Goal: Transaction & Acquisition: Purchase product/service

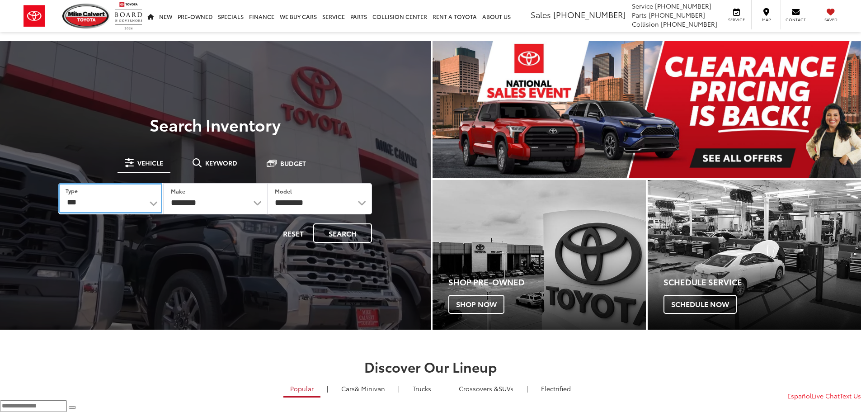
click at [155, 200] on select "*** *** **** *********" at bounding box center [109, 198] width 103 height 30
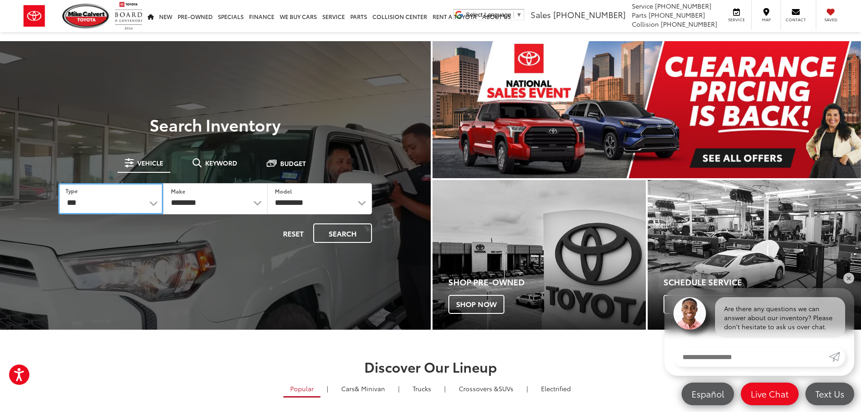
select select "******"
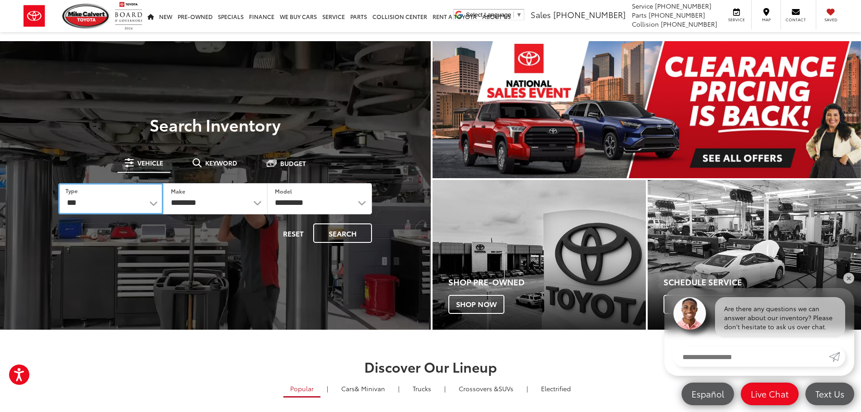
click at [58, 183] on select "*** *** **** *********" at bounding box center [110, 198] width 104 height 31
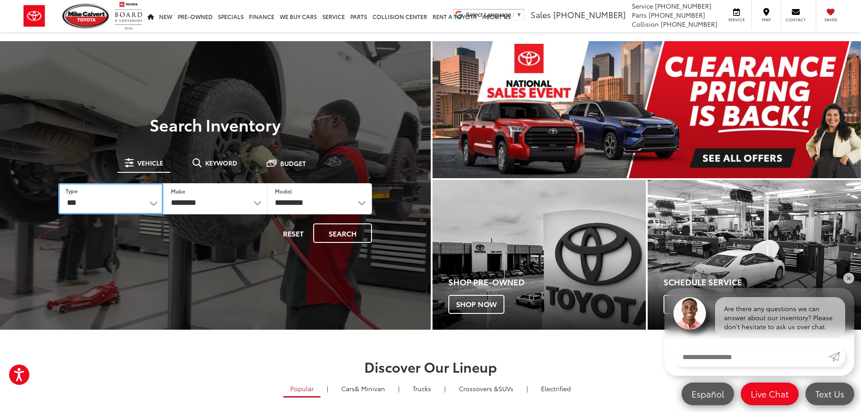
select select "******"
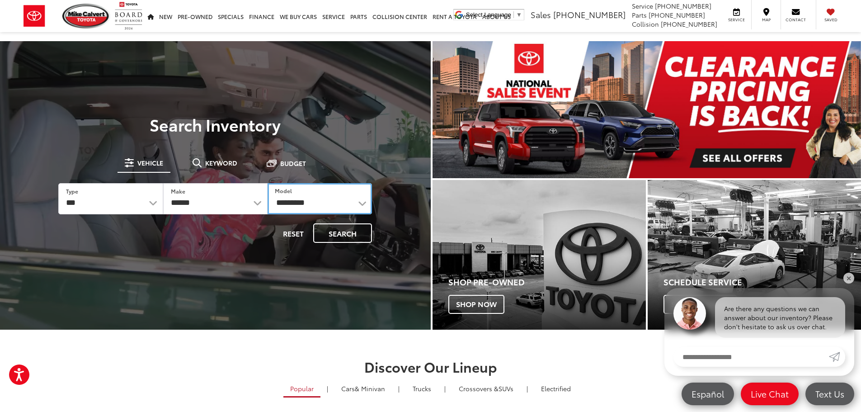
click at [358, 201] on select "**********" at bounding box center [320, 198] width 104 height 31
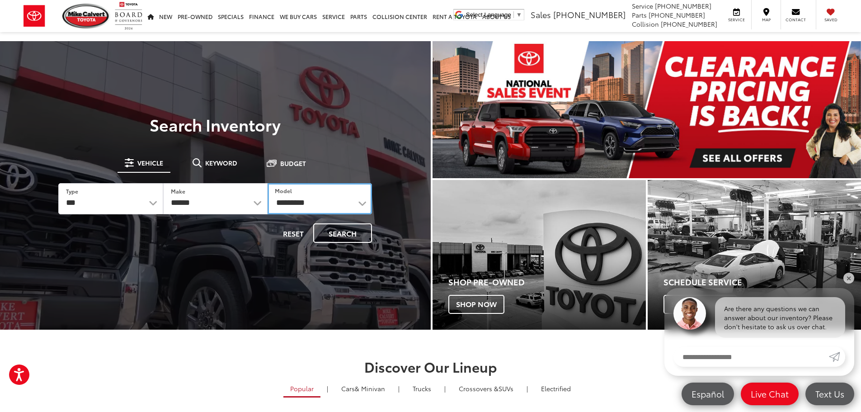
select select "**********"
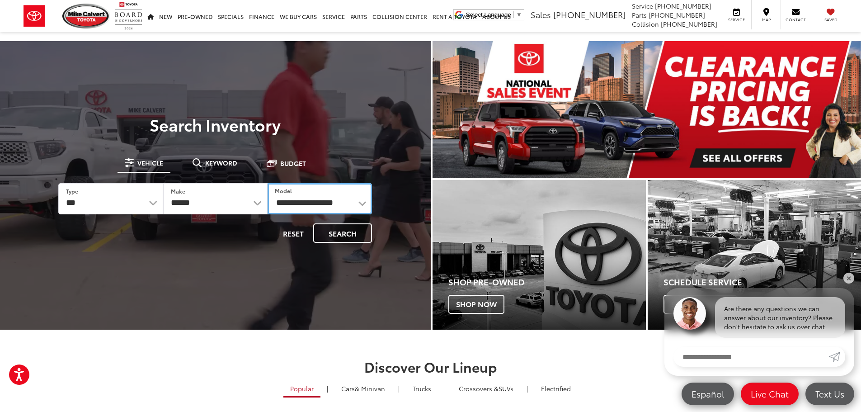
click at [268, 183] on select "**********" at bounding box center [320, 198] width 104 height 31
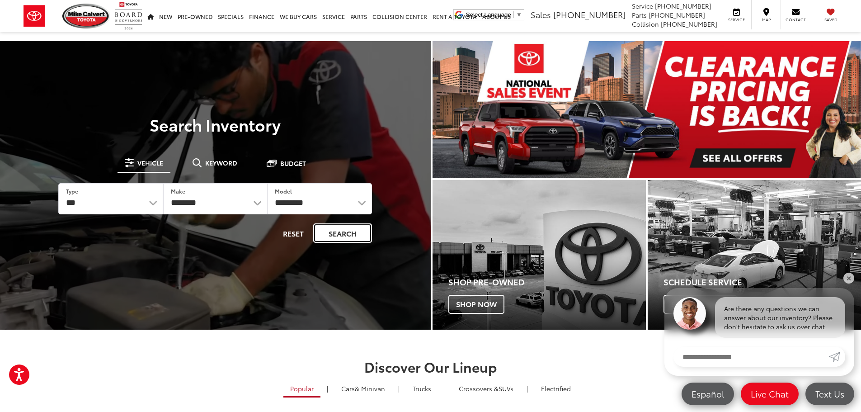
click at [340, 231] on button "Search" at bounding box center [342, 232] width 59 height 19
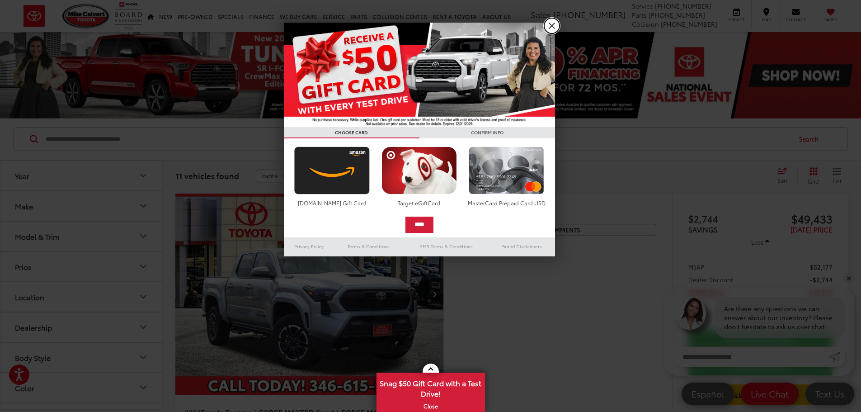
click at [551, 26] on link "X" at bounding box center [551, 25] width 15 height 15
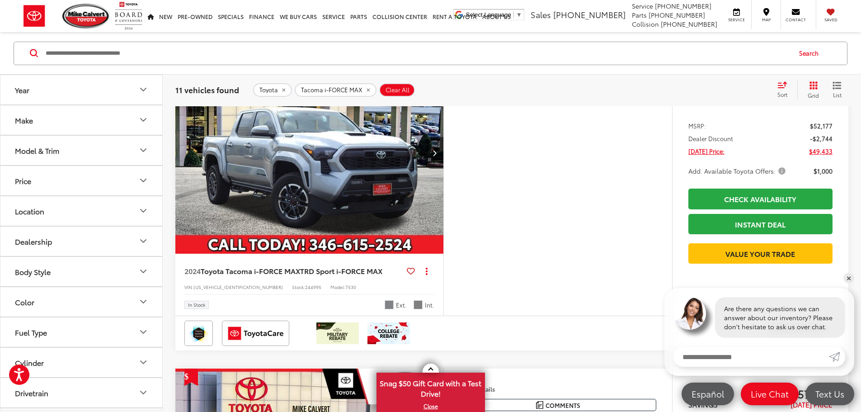
scroll to position [226, 0]
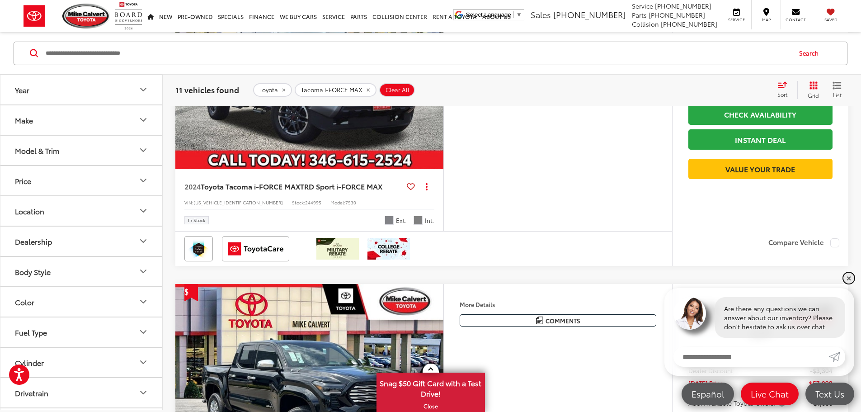
click at [851, 278] on link "✕" at bounding box center [848, 278] width 11 height 11
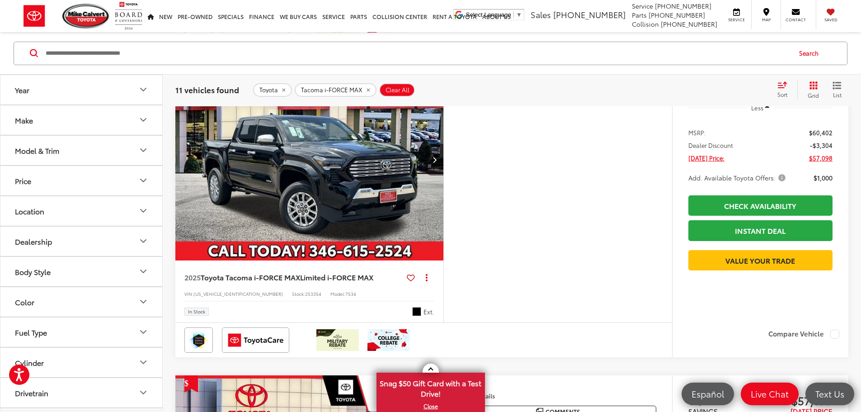
scroll to position [452, 0]
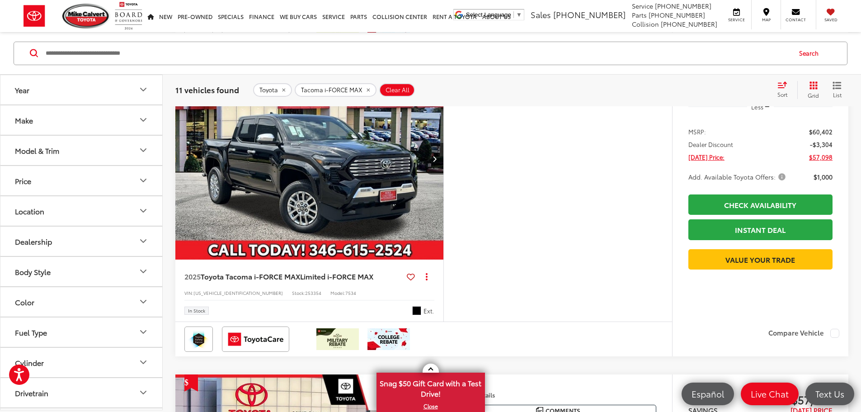
click at [140, 180] on icon "Price" at bounding box center [143, 180] width 11 height 11
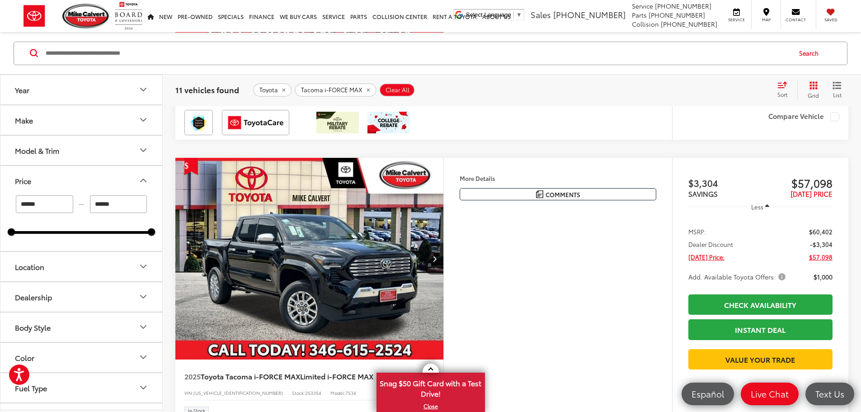
scroll to position [316, 0]
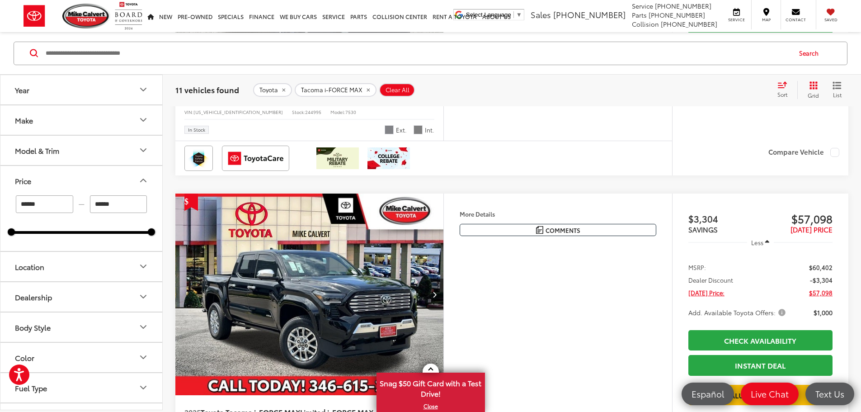
click at [144, 151] on icon "Model & Trim" at bounding box center [143, 150] width 5 height 3
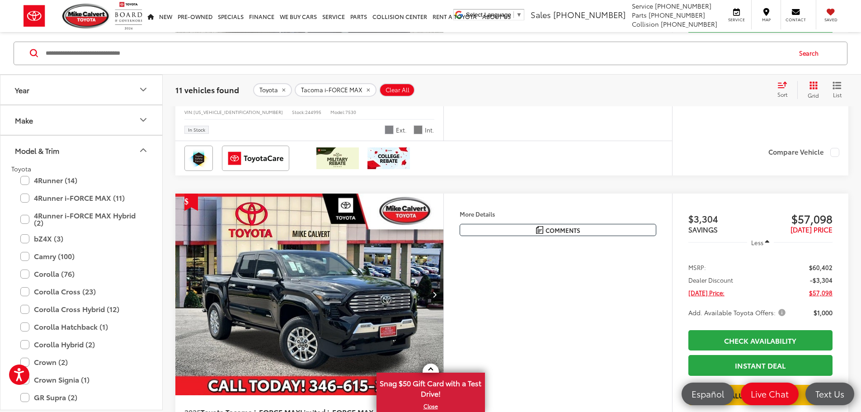
click at [144, 151] on icon "Model & Trim" at bounding box center [143, 150] width 11 height 11
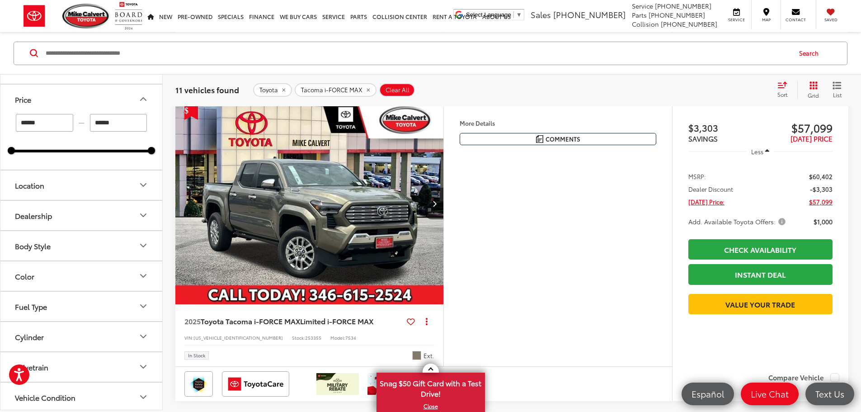
scroll to position [90, 0]
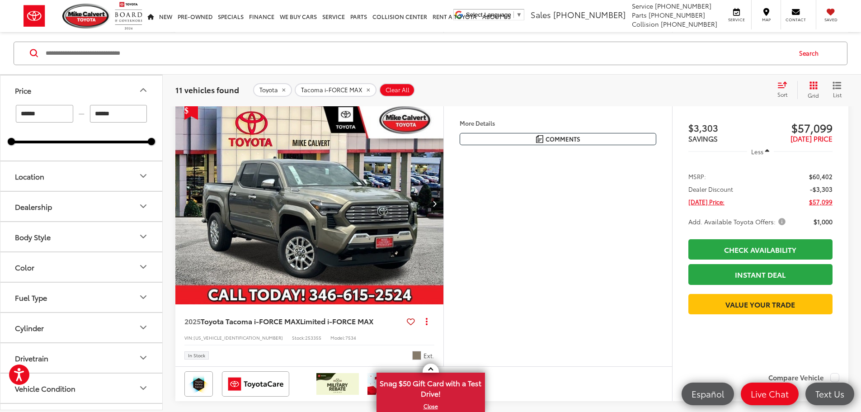
click at [144, 267] on icon "Color" at bounding box center [143, 266] width 5 height 3
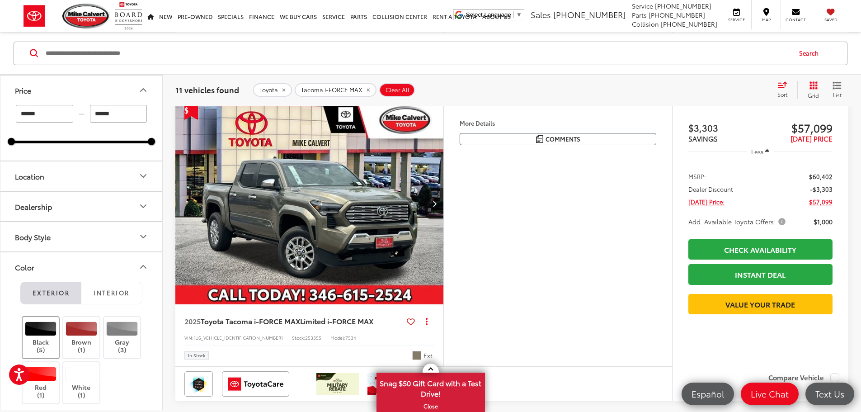
click at [34, 336] on label "Black (5)" at bounding box center [41, 337] width 37 height 32
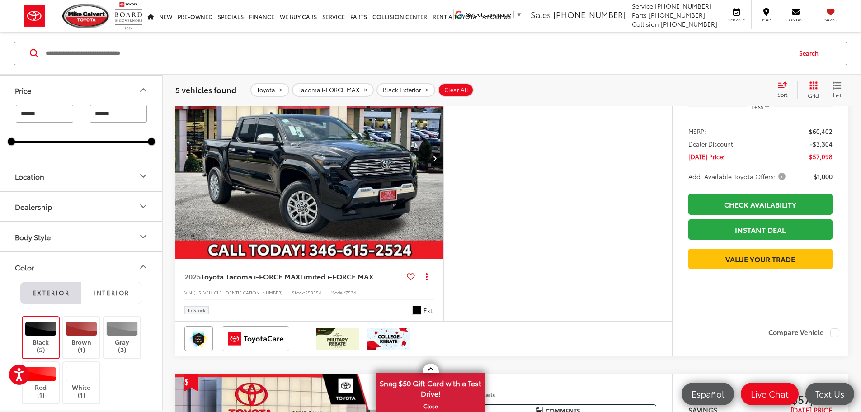
scroll to position [132, 0]
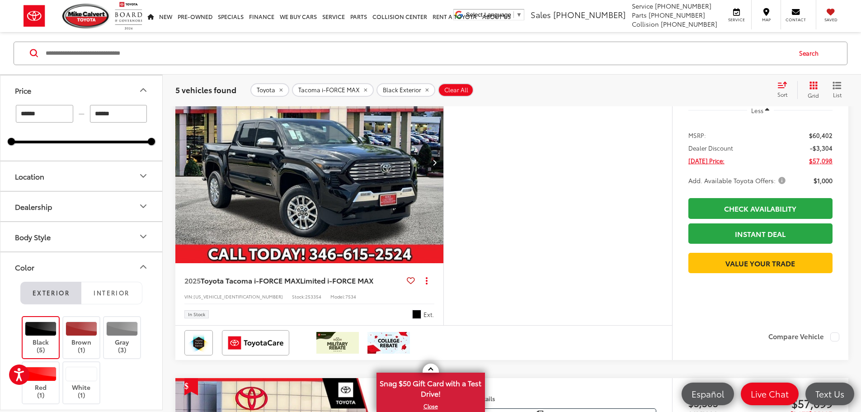
click at [437, 165] on icon "Next image" at bounding box center [435, 162] width 4 height 6
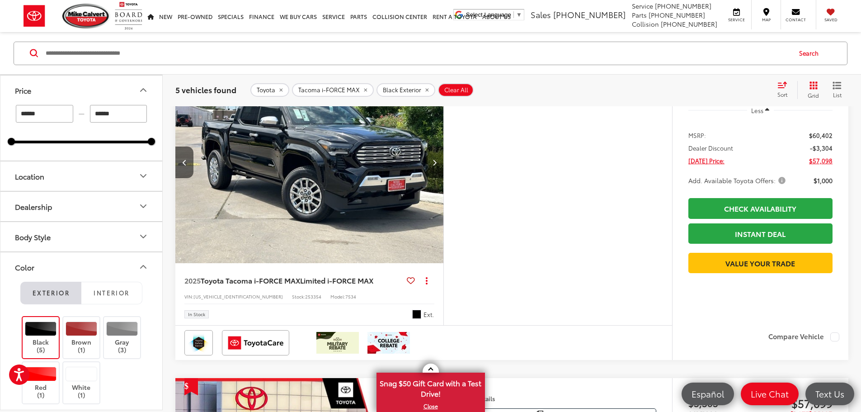
click at [437, 165] on icon "Next image" at bounding box center [435, 162] width 4 height 6
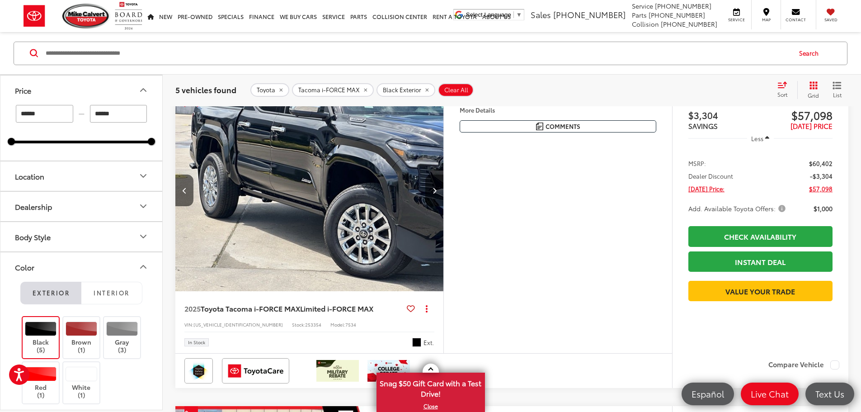
scroll to position [136, 0]
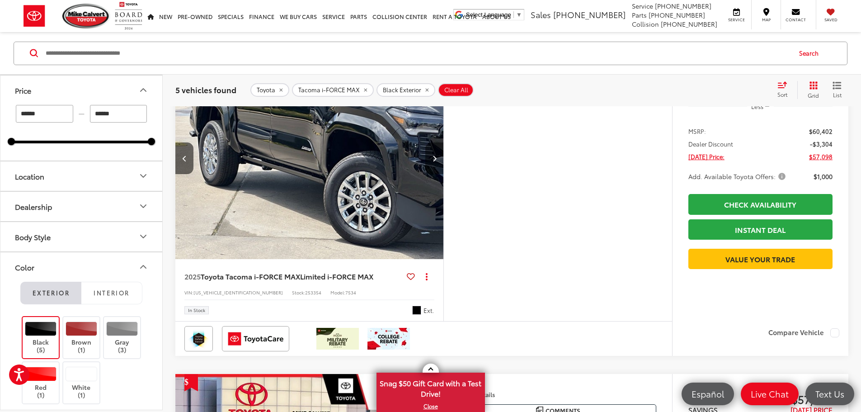
click at [437, 161] on icon "Next image" at bounding box center [435, 158] width 4 height 6
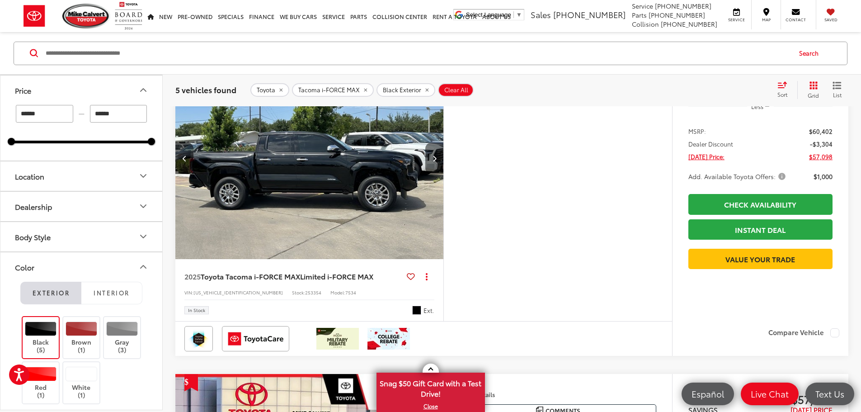
scroll to position [0, 1028]
click at [443, 174] on button "Next image" at bounding box center [434, 158] width 18 height 32
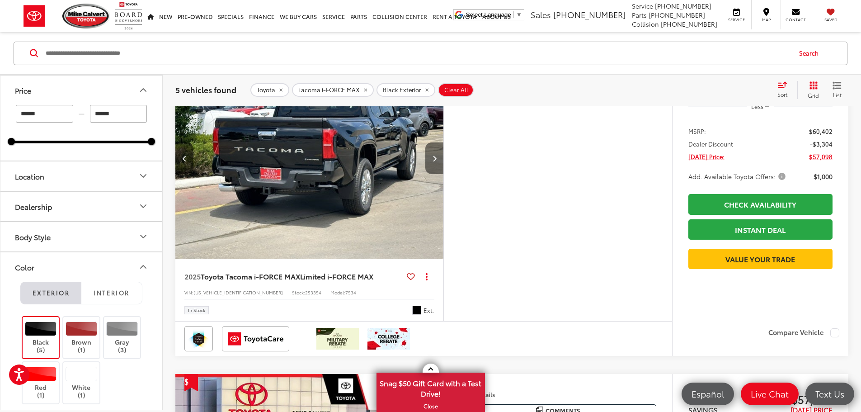
scroll to position [0, 1371]
click at [437, 161] on icon "Next image" at bounding box center [435, 158] width 4 height 6
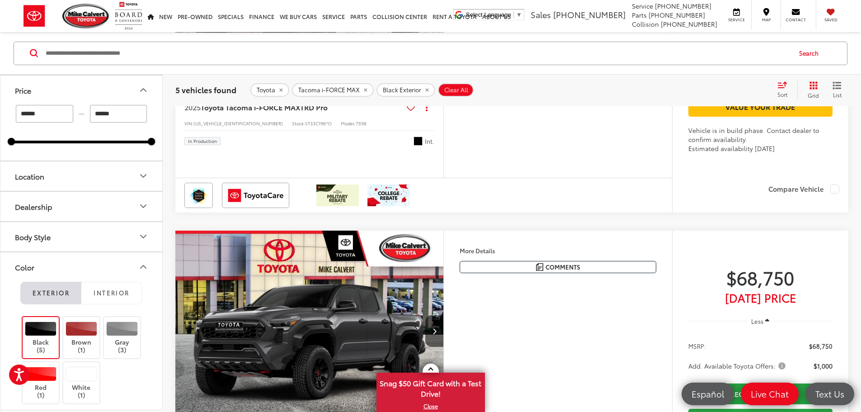
scroll to position [1265, 0]
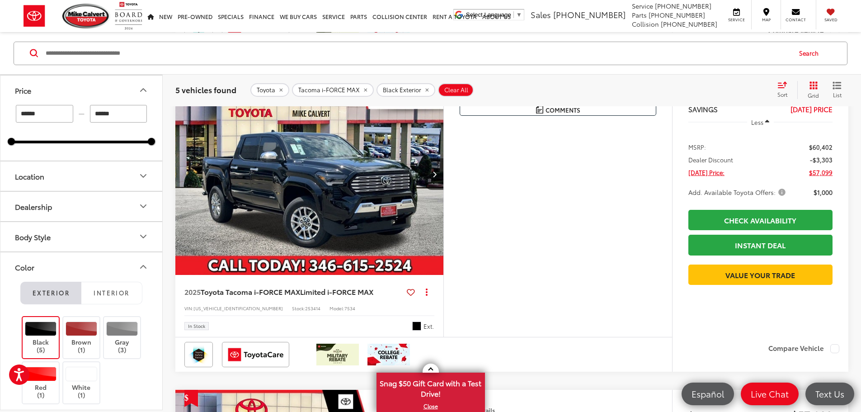
scroll to position [452, 0]
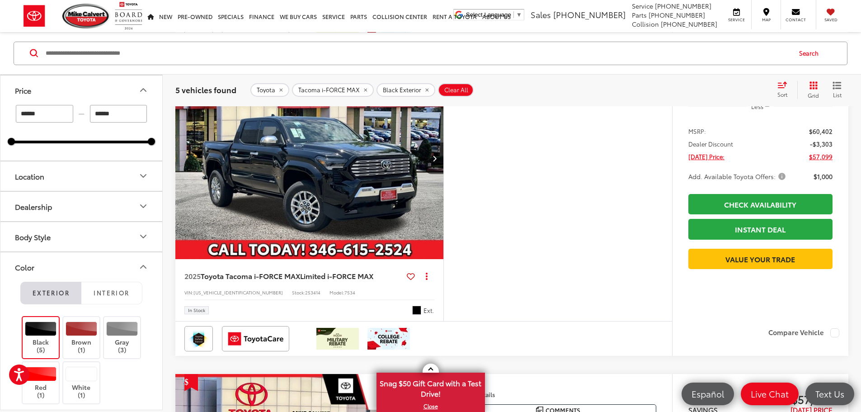
click at [739, 181] on span "Add. Available Toyota Offers:" at bounding box center [737, 176] width 99 height 9
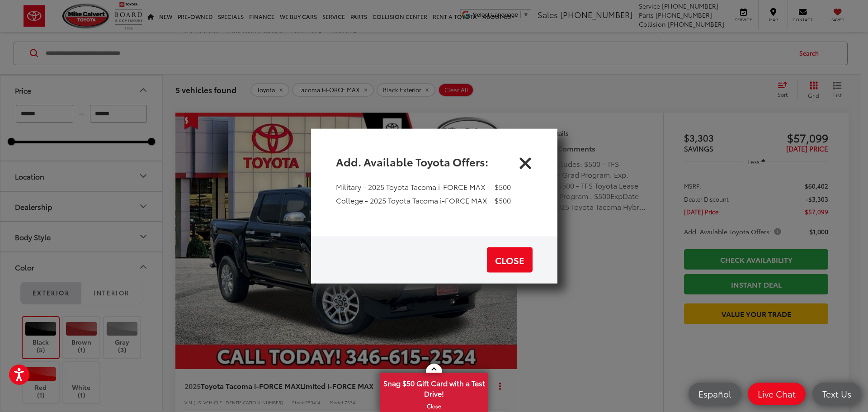
click at [525, 164] on icon "Close" at bounding box center [525, 161] width 14 height 14
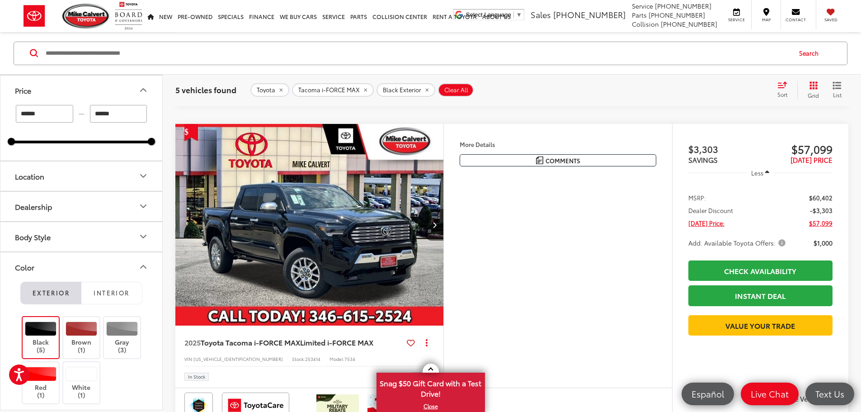
scroll to position [362, 0]
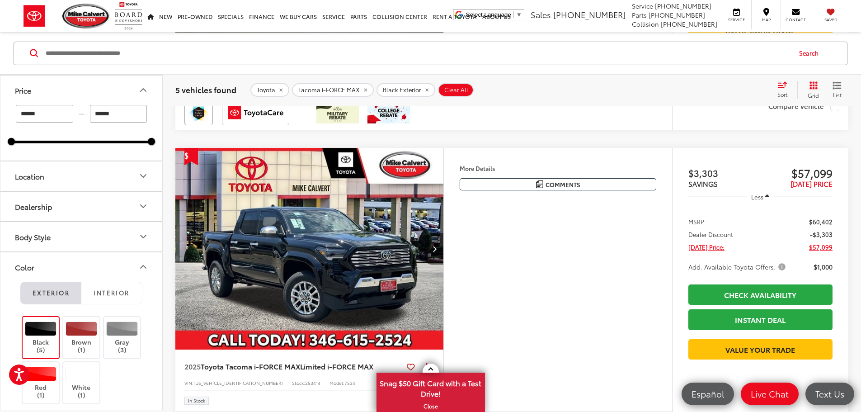
click at [0, 0] on button "More..." at bounding box center [0, 0] width 0 height 0
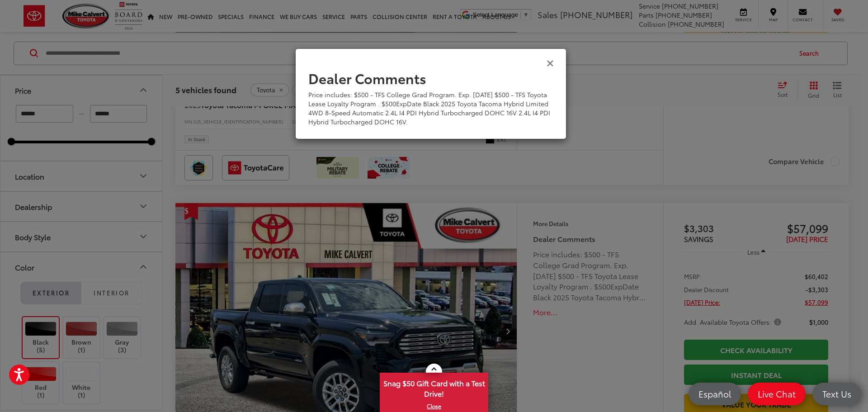
click at [549, 65] on icon "Close" at bounding box center [549, 62] width 7 height 9
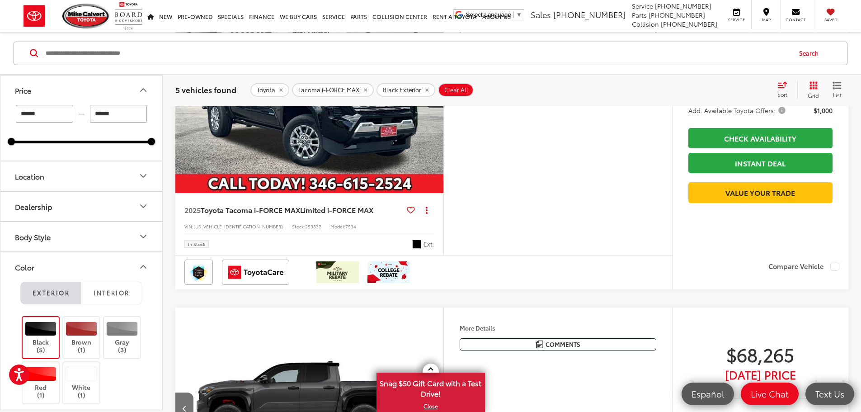
scroll to position [859, 0]
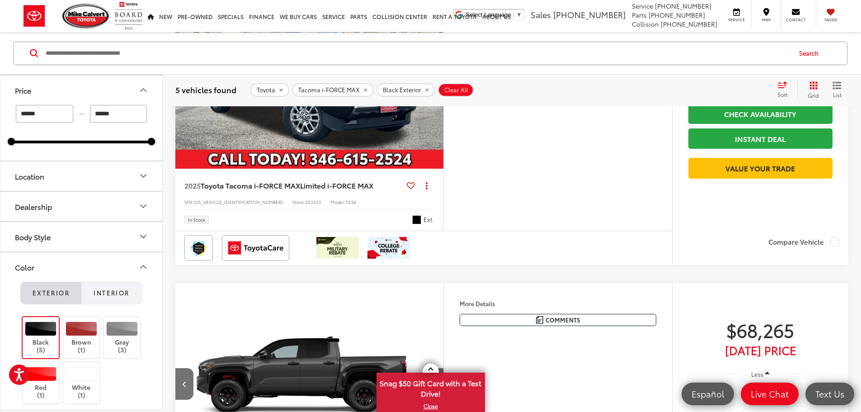
click at [104, 294] on span "Interior" at bounding box center [112, 292] width 36 height 8
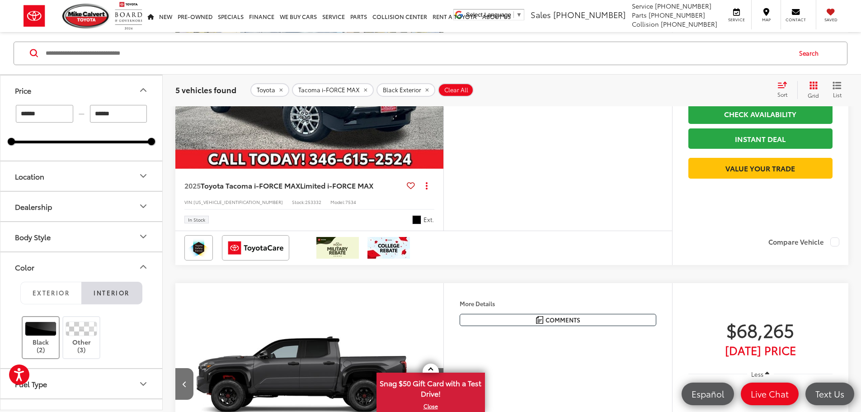
click at [37, 333] on div at bounding box center [41, 328] width 32 height 14
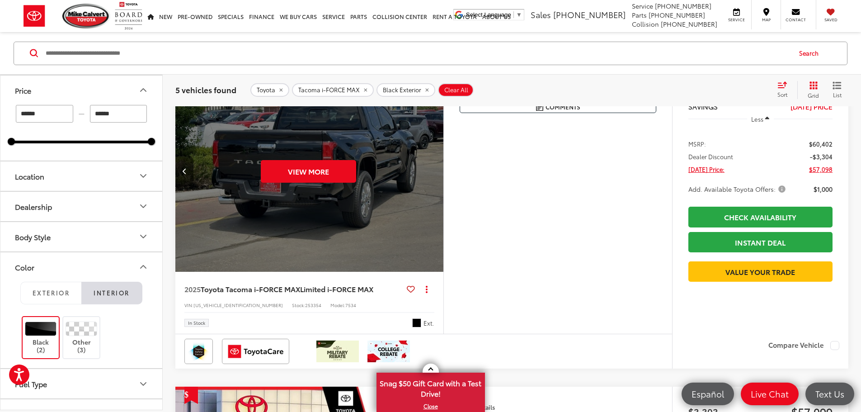
scroll to position [86, 0]
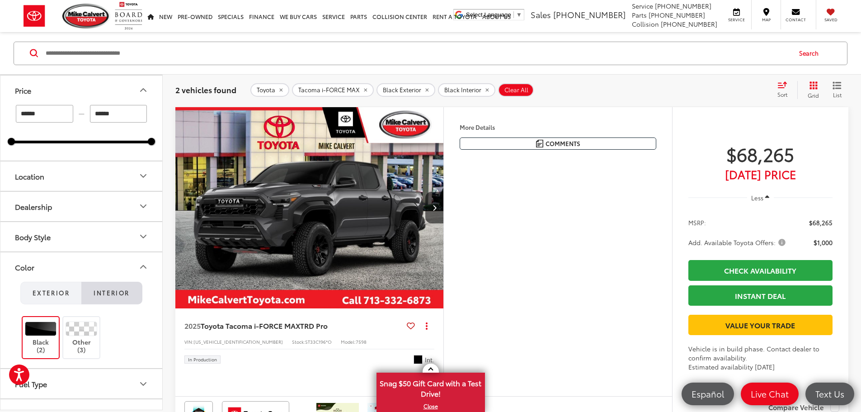
click at [46, 298] on button "Exterior" at bounding box center [50, 292] width 61 height 23
click at [43, 325] on div at bounding box center [41, 328] width 32 height 14
